Goal: Task Accomplishment & Management: Use online tool/utility

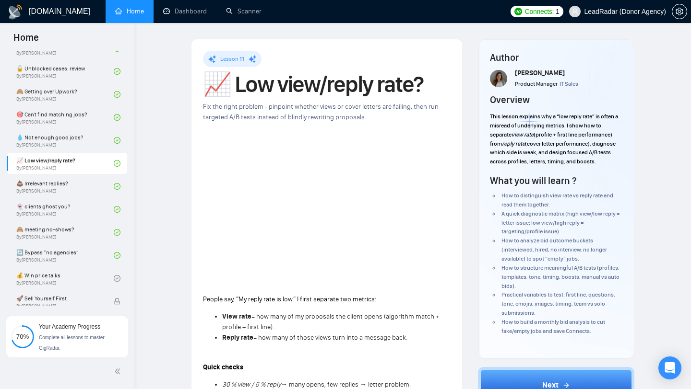
scroll to position [367, 0]
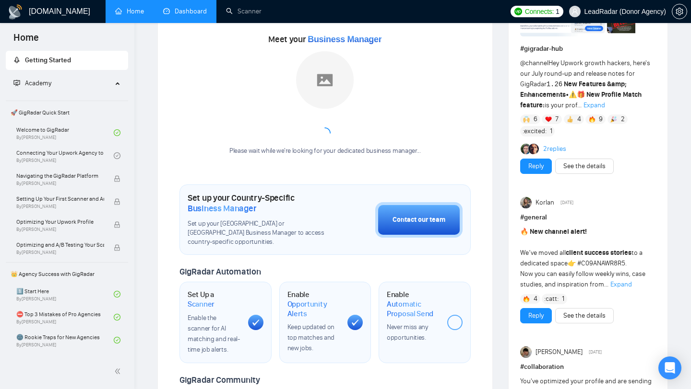
click at [180, 14] on link "Dashboard" at bounding box center [185, 11] width 44 height 8
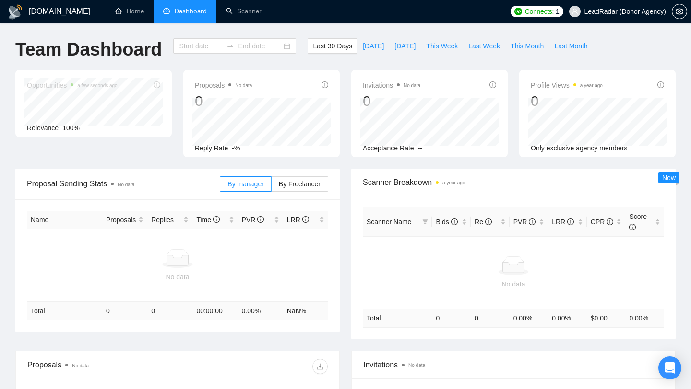
type input "2025-07-21"
type input "2025-08-20"
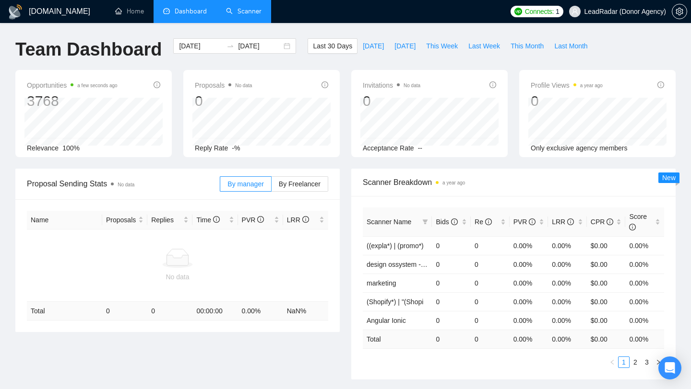
click at [254, 9] on link "Scanner" at bounding box center [243, 11] width 35 height 8
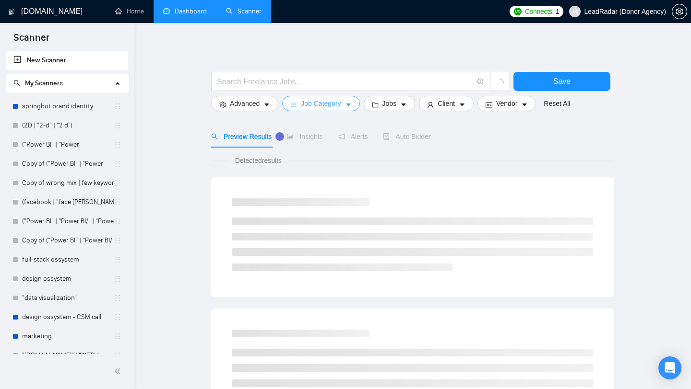
click at [326, 99] on span "Job Category" at bounding box center [321, 103] width 40 height 11
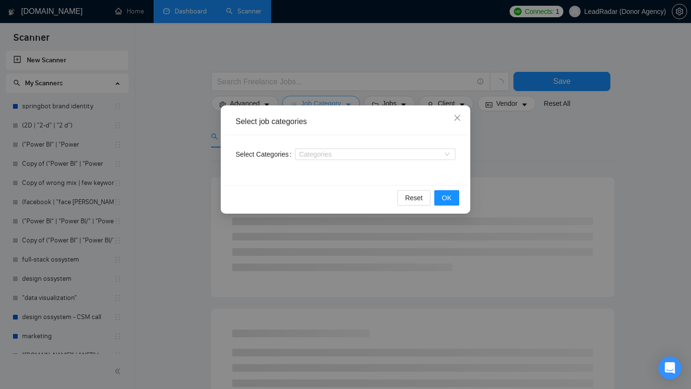
click at [326, 99] on div "Select job categories Select Categories Categories Reset OK" at bounding box center [345, 194] width 691 height 389
